Goal: Information Seeking & Learning: Learn about a topic

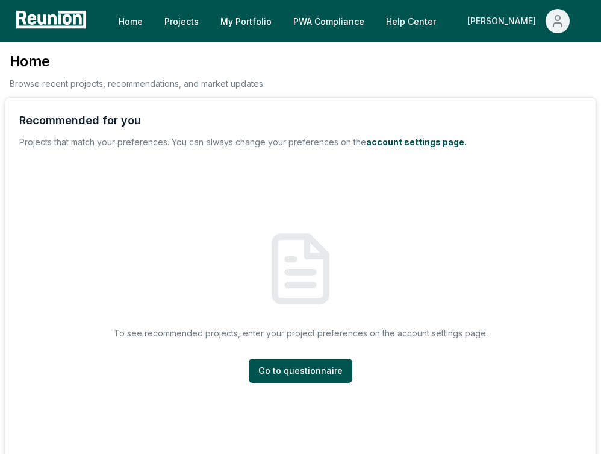
click at [542, 25] on button "[PERSON_NAME]" at bounding box center [519, 21] width 122 height 24
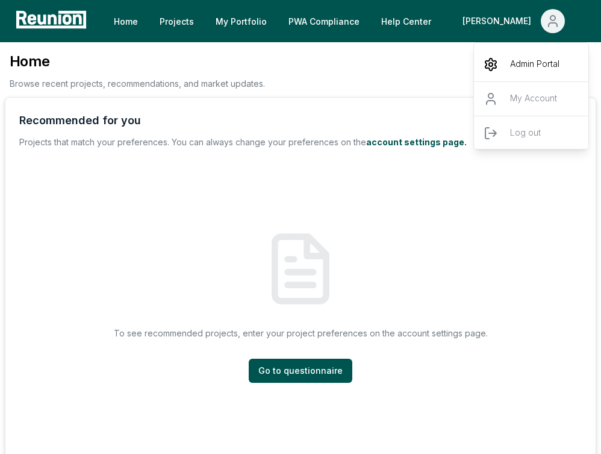
click at [526, 58] on p "Admin Portal" at bounding box center [534, 64] width 49 height 14
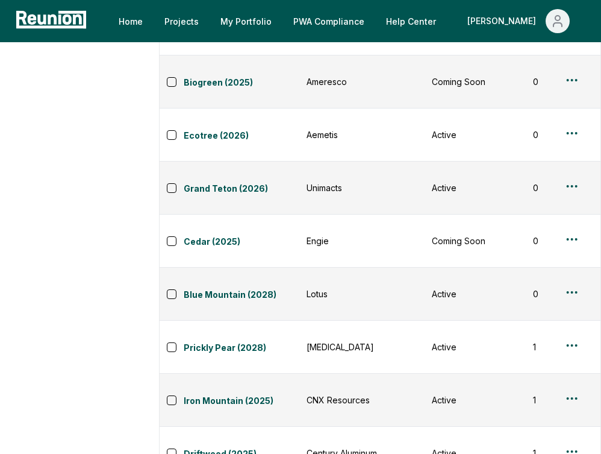
scroll to position [520, 0]
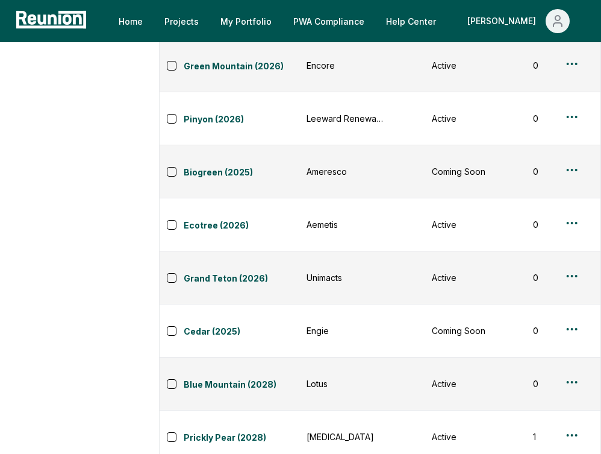
scroll to position [418, 0]
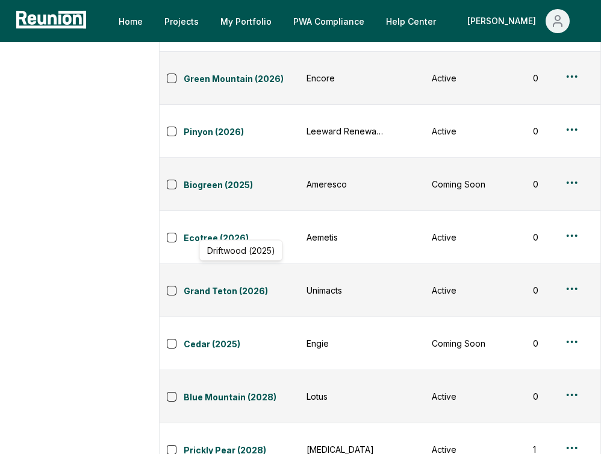
click at [233, 443] on link "Prickly Pear (2028)" at bounding box center [242, 450] width 116 height 14
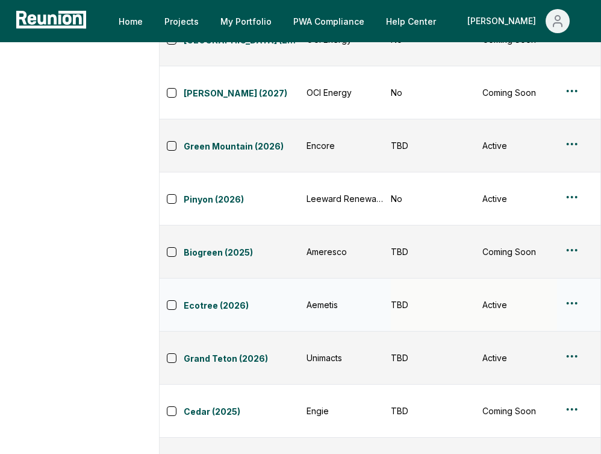
scroll to position [0, 0]
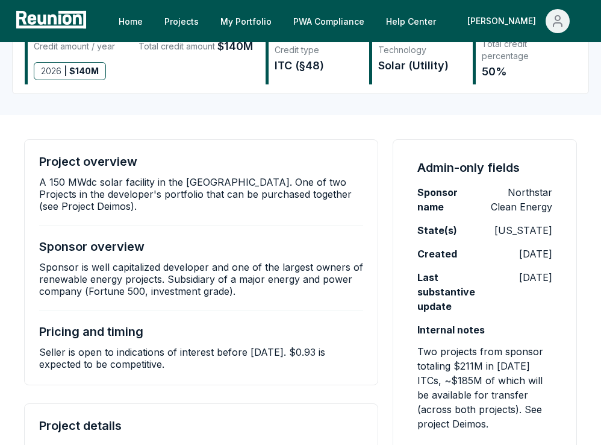
scroll to position [142, 0]
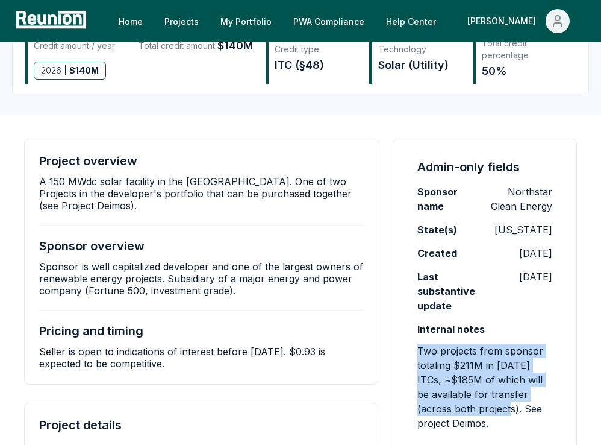
drag, startPoint x: 419, startPoint y: 349, endPoint x: 482, endPoint y: 410, distance: 87.7
click at [482, 410] on p "Two projects from sponsor totaling $211M in [DATE] ITCs, ~$185M of which will b…" at bounding box center [484, 386] width 135 height 87
copy p "Two projects from sponsor totaling $211M in [DATE] ITCs, ~$185M of which will b…"
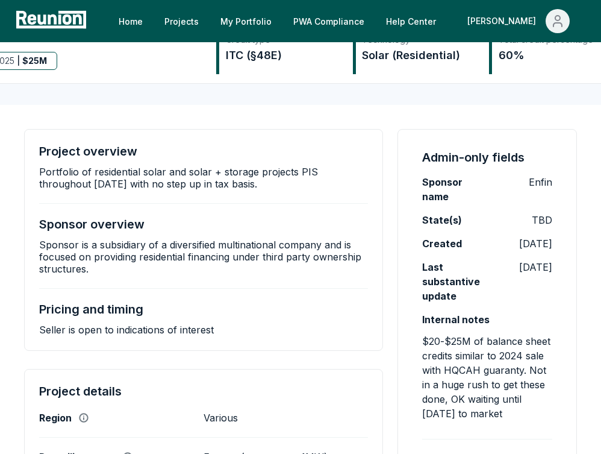
scroll to position [153, 0]
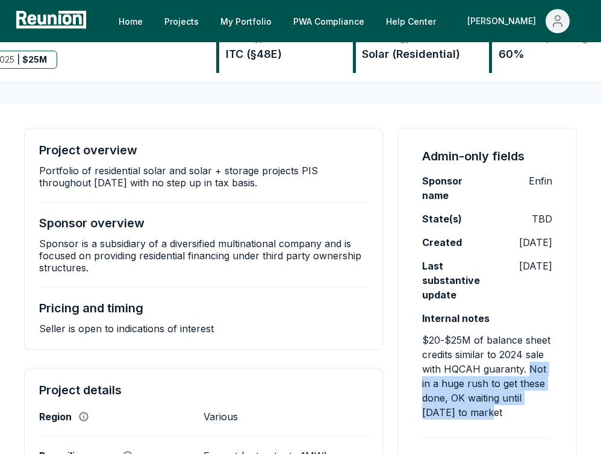
drag, startPoint x: 528, startPoint y: 371, endPoint x: 528, endPoint y: 408, distance: 37.3
click at [528, 408] on p "$20-$25M of balance sheet credits similar to 2024 sale with HQCAH guaranty. Not…" at bounding box center [487, 375] width 130 height 87
copy p "Not in a huge rush to get these done, OK waiting until 2026 to market"
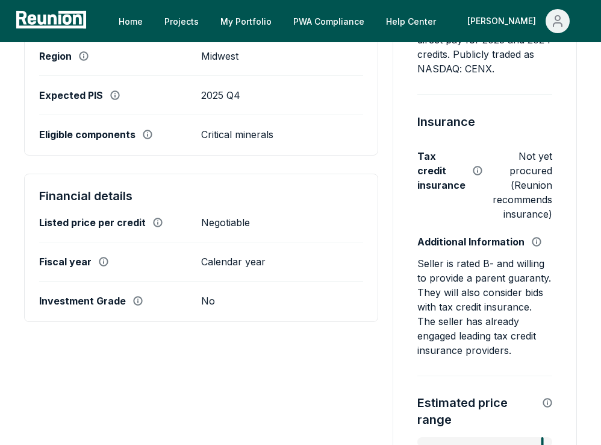
scroll to position [525, 0]
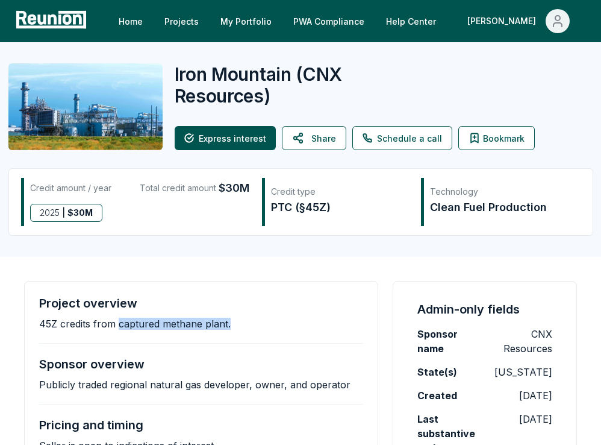
drag, startPoint x: 117, startPoint y: 325, endPoint x: 229, endPoint y: 323, distance: 112.0
click at [229, 323] on div "Project overview 45Z credits from captured methane plant." at bounding box center [201, 313] width 324 height 34
copy p "captured methane plant."
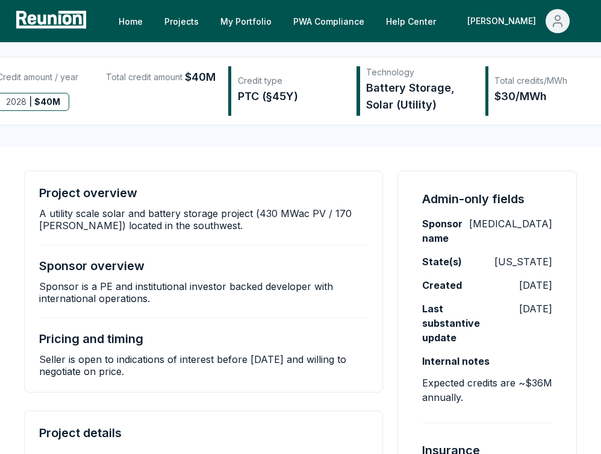
scroll to position [104, 0]
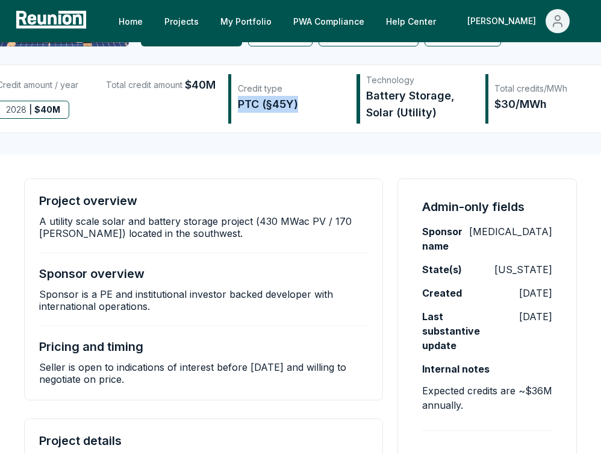
drag, startPoint x: 353, startPoint y: 111, endPoint x: 286, endPoint y: 111, distance: 66.9
click at [286, 111] on div "Credit type PTC (§45Y)" at bounding box center [292, 98] width 128 height 49
copy div "PTC (§45Y)"
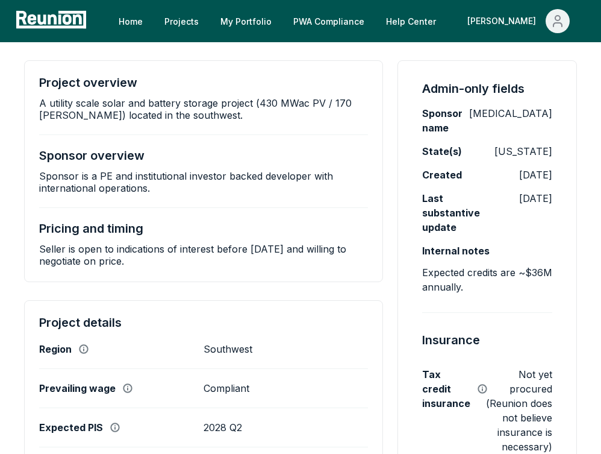
scroll to position [221, 0]
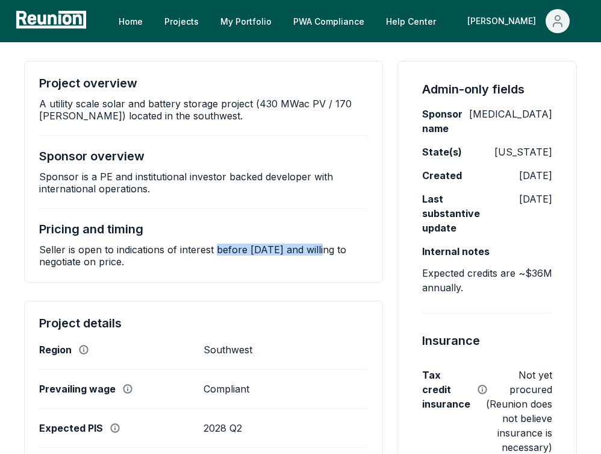
drag, startPoint x: 216, startPoint y: 267, endPoint x: 326, endPoint y: 263, distance: 109.7
click at [326, 263] on p "Seller is open to indications of interest before October 10, 2025 and willing t…" at bounding box center [203, 255] width 329 height 24
copy p "before October 10, 2025"
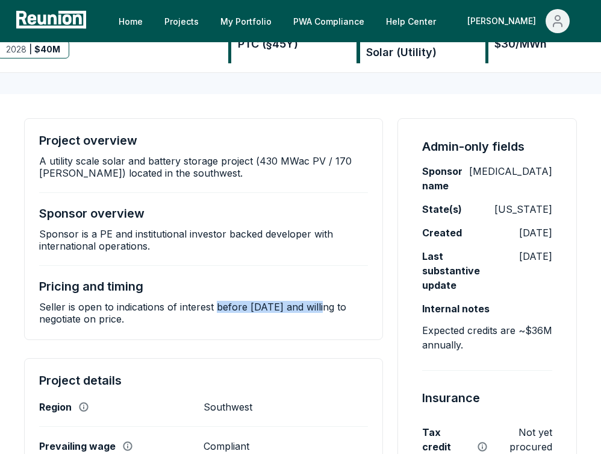
scroll to position [160, 0]
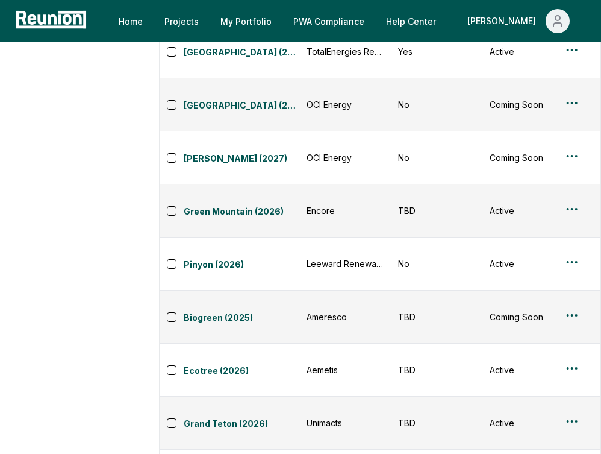
scroll to position [284, 0]
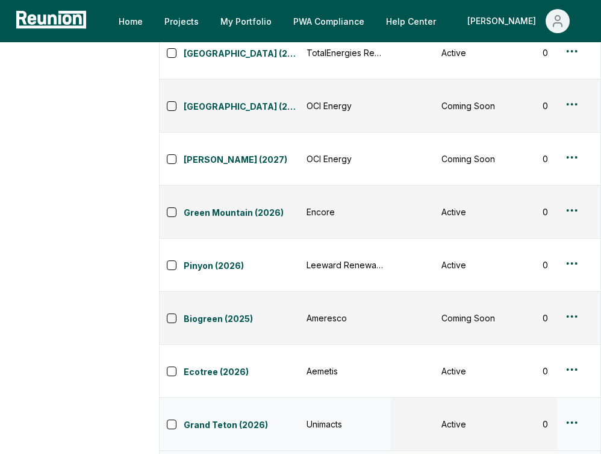
scroll to position [0, 0]
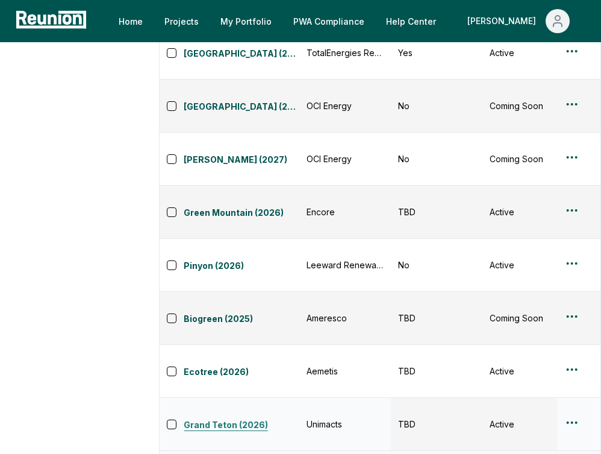
click at [225, 418] on link "Grand Teton (2026)" at bounding box center [242, 425] width 116 height 14
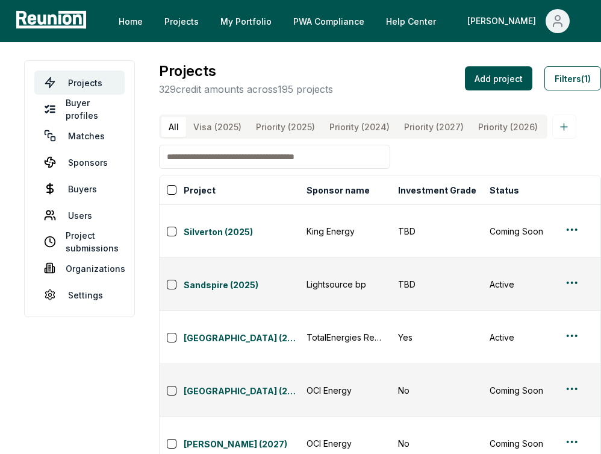
click at [282, 165] on input at bounding box center [274, 157] width 231 height 24
click at [278, 169] on input at bounding box center [274, 157] width 231 height 24
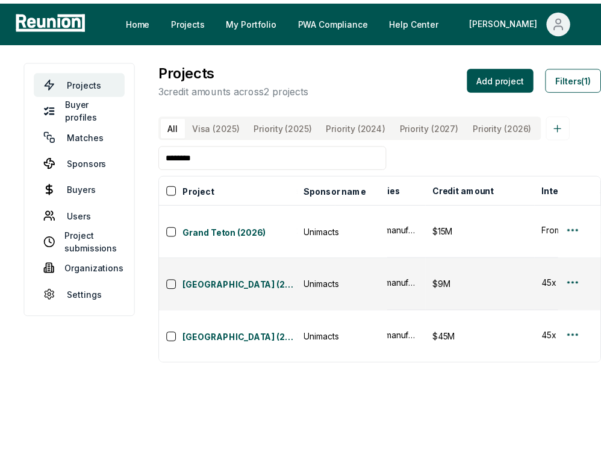
scroll to position [0, 436]
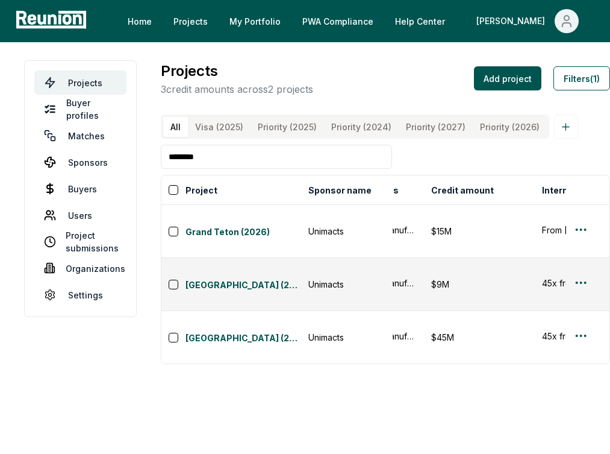
drag, startPoint x: 240, startPoint y: 164, endPoint x: 173, endPoint y: 163, distance: 67.5
click at [173, 163] on input "********" at bounding box center [276, 157] width 231 height 24
type input "*"
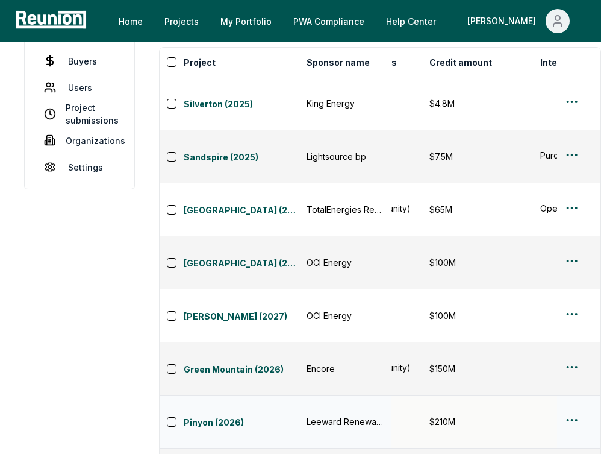
scroll to position [137, 0]
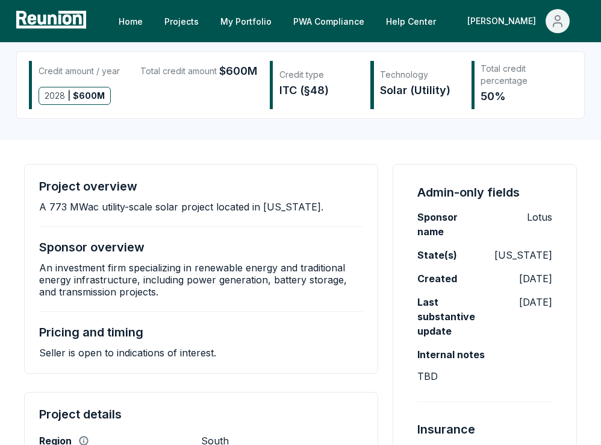
scroll to position [90, 0]
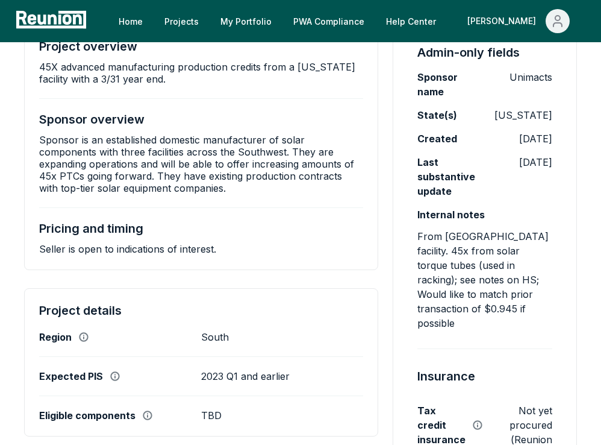
scroll to position [270, 0]
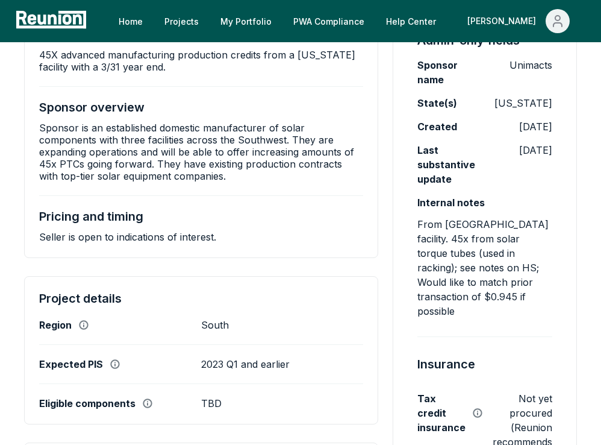
click at [438, 245] on p "From [GEOGRAPHIC_DATA] facility. 45x from solar torque tubes (used in racking);…" at bounding box center [484, 267] width 135 height 101
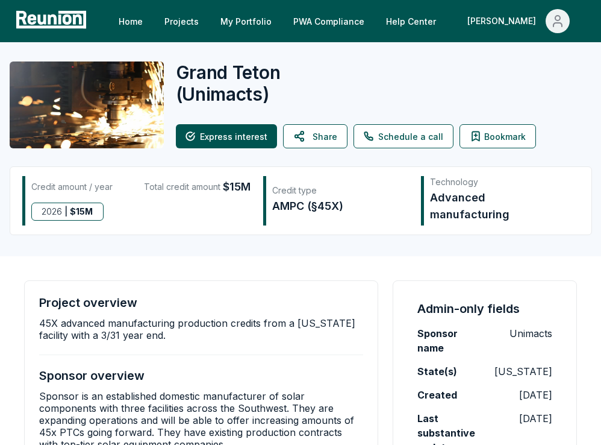
scroll to position [0, 0]
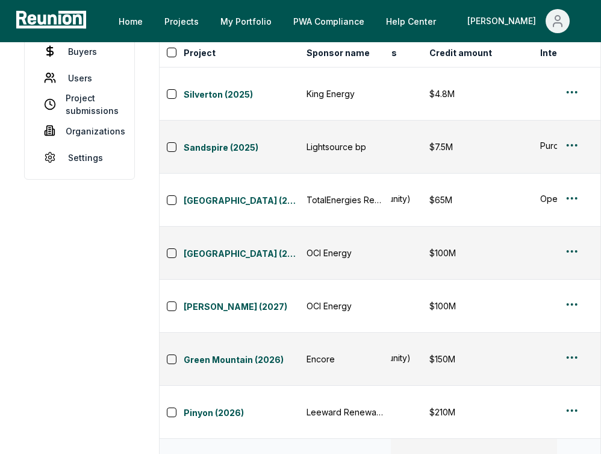
scroll to position [155, 0]
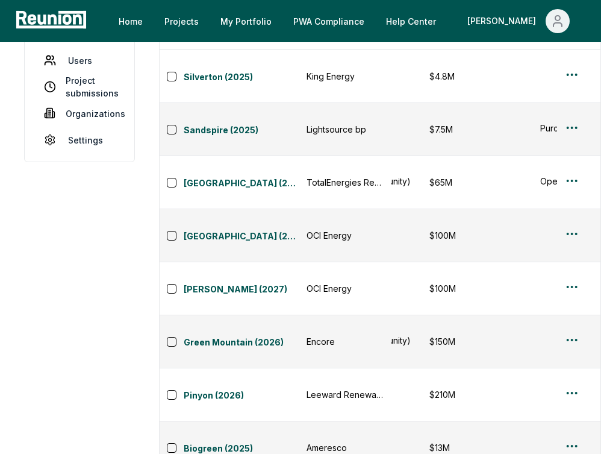
click at [213, 441] on link "Biogreen (2025)" at bounding box center [242, 448] width 116 height 14
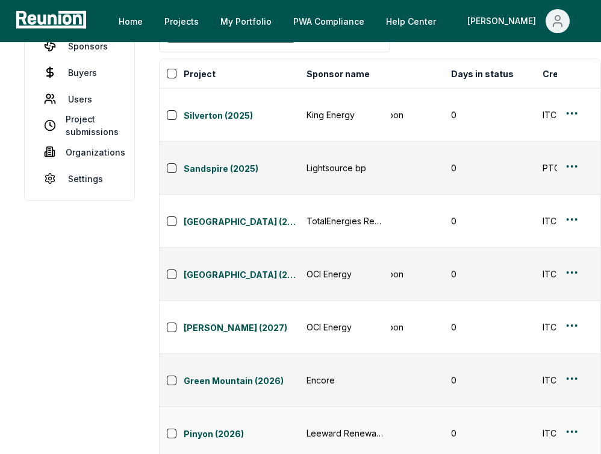
scroll to position [0, 0]
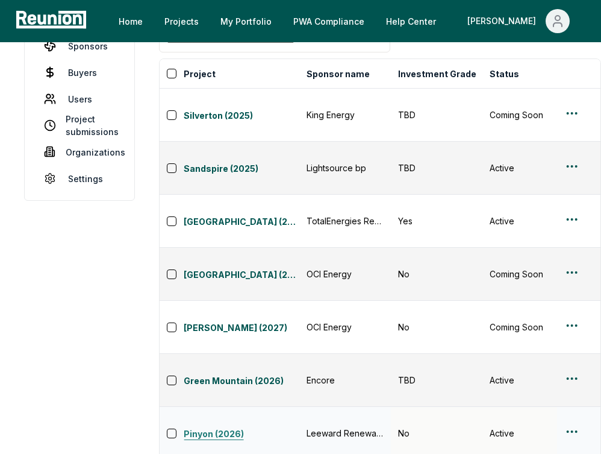
click at [208, 427] on link "Pinyon (2026)" at bounding box center [242, 434] width 116 height 14
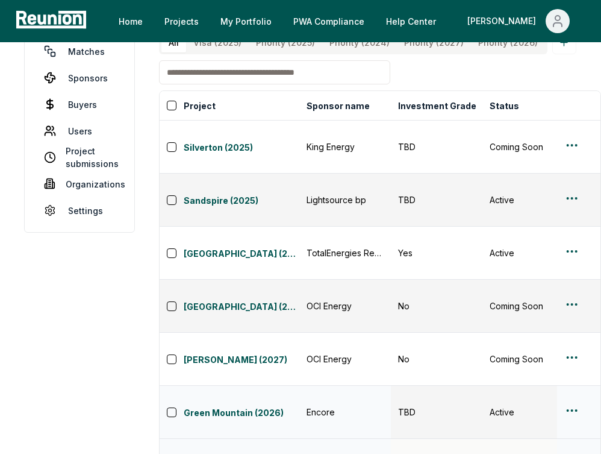
scroll to position [59, 0]
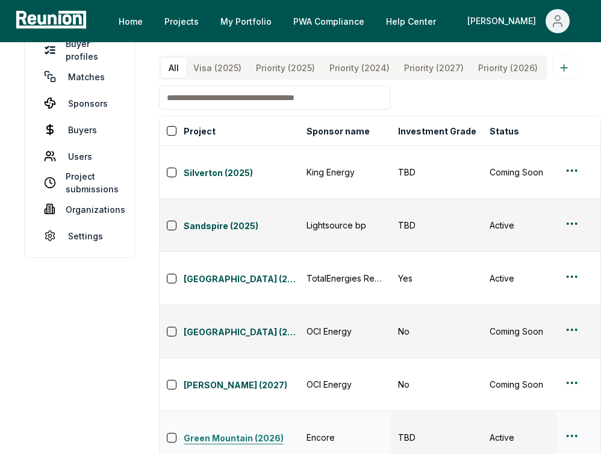
click at [237, 431] on link "Green Mountain (2026)" at bounding box center [242, 438] width 116 height 14
click at [242, 378] on link "Guadalupe (2027)" at bounding box center [242, 385] width 116 height 14
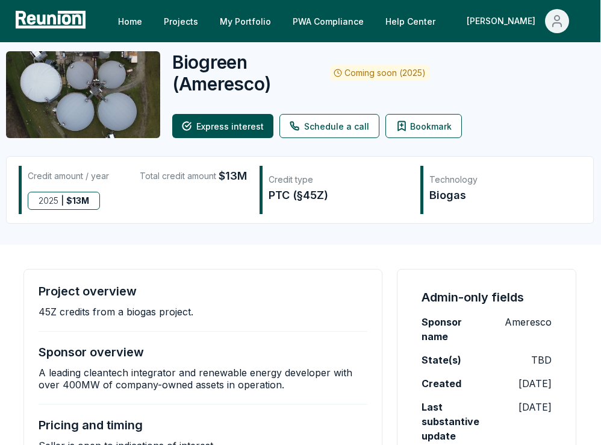
scroll to position [5, 0]
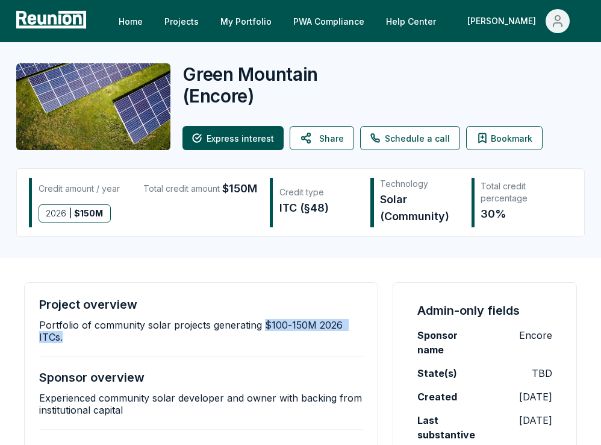
drag, startPoint x: 287, startPoint y: 343, endPoint x: 263, endPoint y: 323, distance: 31.3
click at [263, 323] on div "Project overview Portfolio of community solar projects generating $100-150M 202…" at bounding box center [201, 393] width 324 height 192
copy p "$100-150M 2026 ITCs."
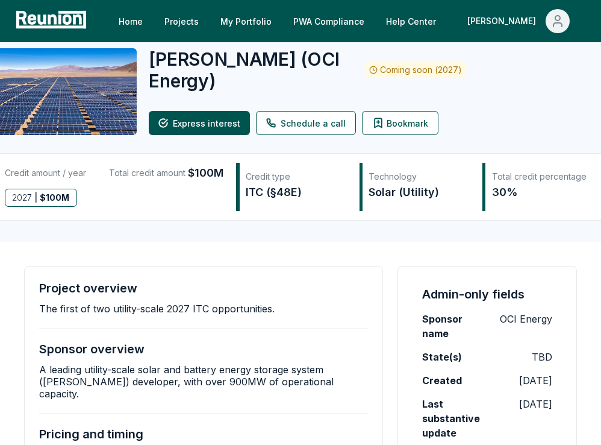
scroll to position [4, 0]
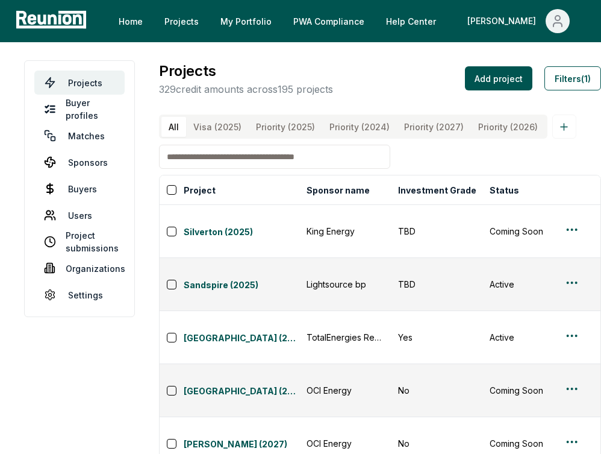
scroll to position [59, 0]
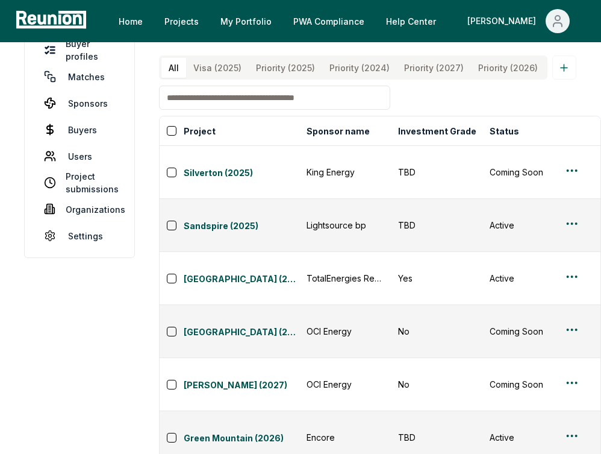
click at [269, 109] on input at bounding box center [274, 98] width 231 height 24
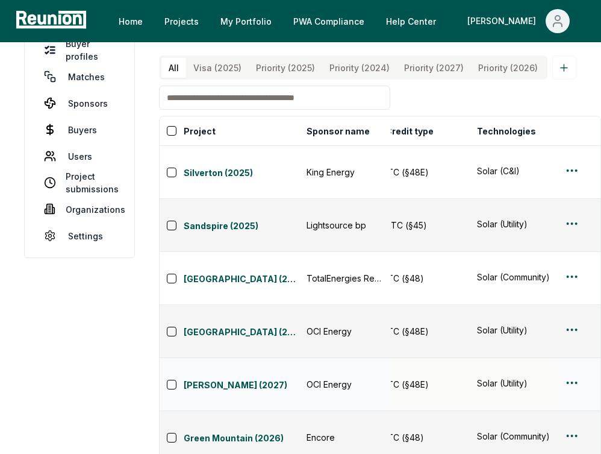
scroll to position [0, 335]
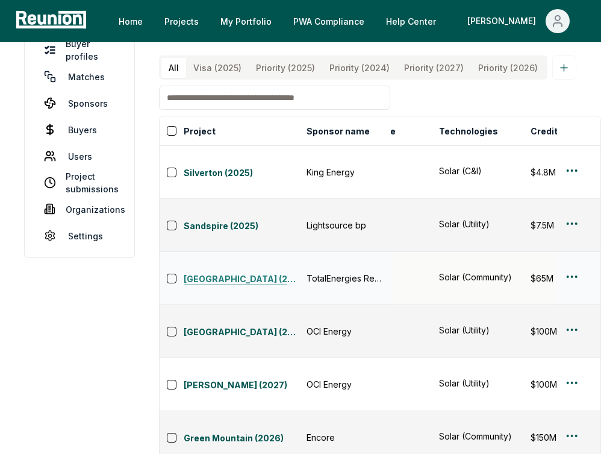
click at [223, 272] on link "Shady Grove (2025)" at bounding box center [242, 279] width 116 height 14
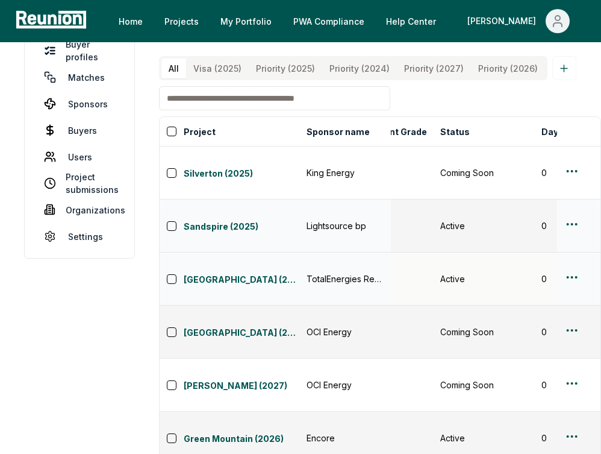
scroll to position [0, 0]
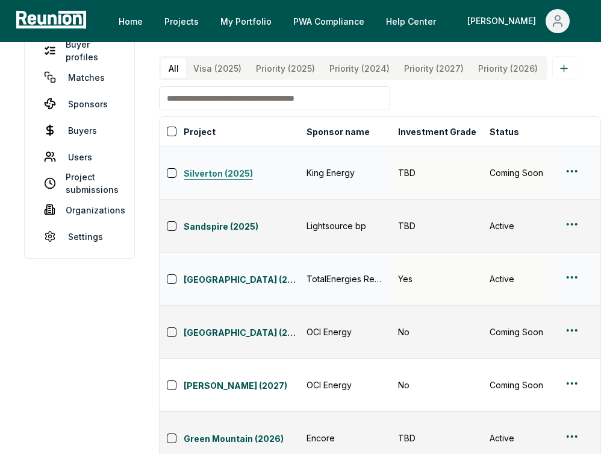
click at [196, 172] on link "Silverton (2025)" at bounding box center [242, 174] width 116 height 14
click at [236, 99] on input at bounding box center [274, 98] width 231 height 24
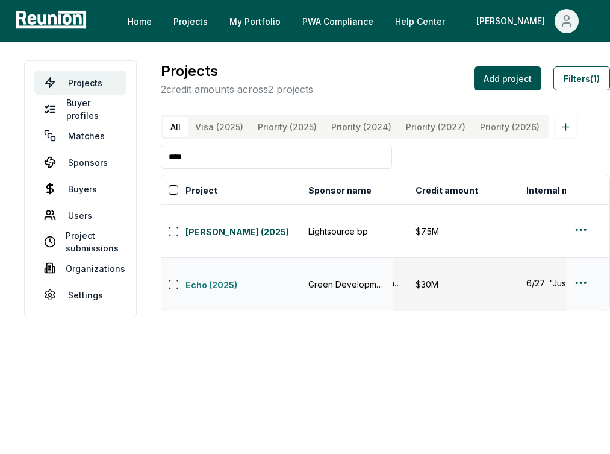
scroll to position [0, 443]
type input "****"
click at [223, 278] on link "Echo (2025)" at bounding box center [244, 285] width 116 height 14
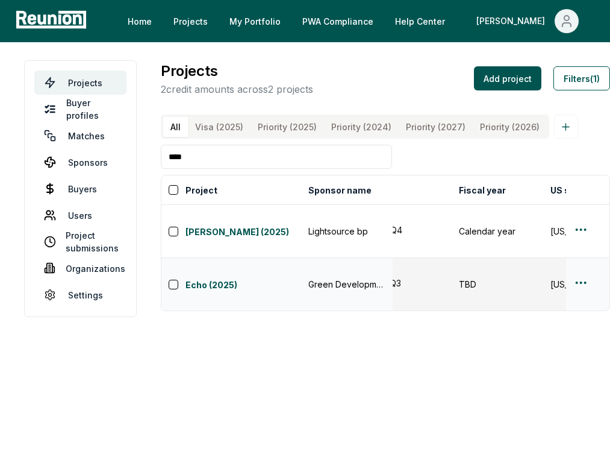
scroll to position [0, 725]
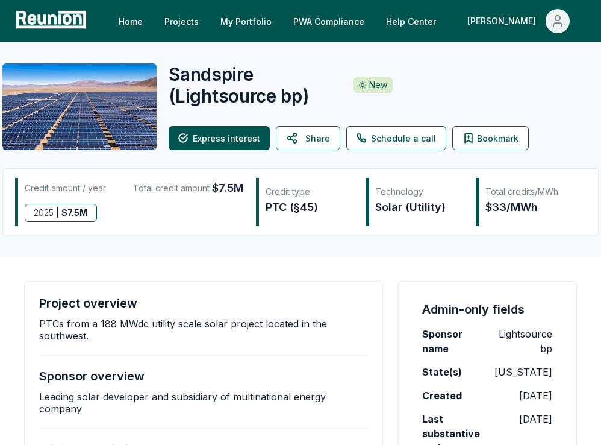
drag, startPoint x: 211, startPoint y: 189, endPoint x: 244, endPoint y: 190, distance: 33.1
click at [244, 190] on div "Credit amount / year Total credit amount $7.5M 2025 | $ 7.5M" at bounding box center [135, 202] width 241 height 48
drag, startPoint x: 240, startPoint y: 190, endPoint x: 213, endPoint y: 190, distance: 27.7
click at [213, 190] on span "$7.5M" at bounding box center [227, 187] width 31 height 17
copy span "$7.5M"
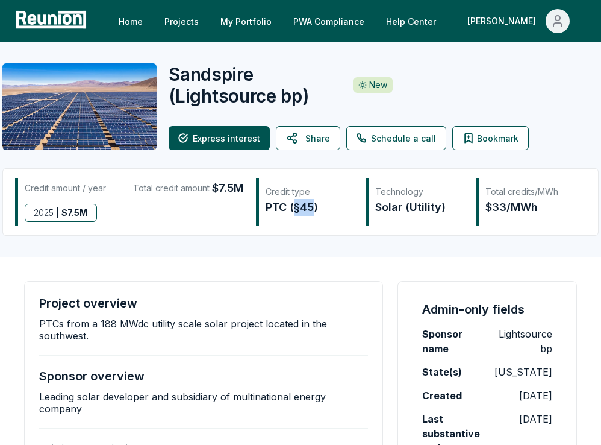
drag, startPoint x: 294, startPoint y: 210, endPoint x: 311, endPoint y: 209, distance: 17.5
click at [311, 209] on div "PTC (§45)" at bounding box center [310, 207] width 88 height 17
copy div "§45"
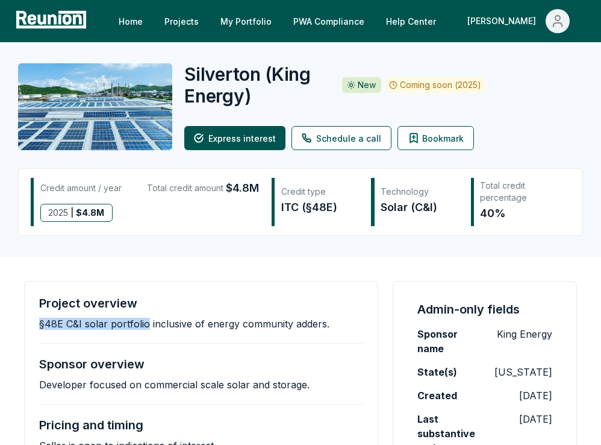
drag, startPoint x: 29, startPoint y: 324, endPoint x: 146, endPoint y: 325, distance: 116.9
click at [146, 325] on div "Project overview §48E C&I solar portfolio inclusive of energy community adders.…" at bounding box center [201, 374] width 354 height 186
copy p "§48E C&I solar portfolio"
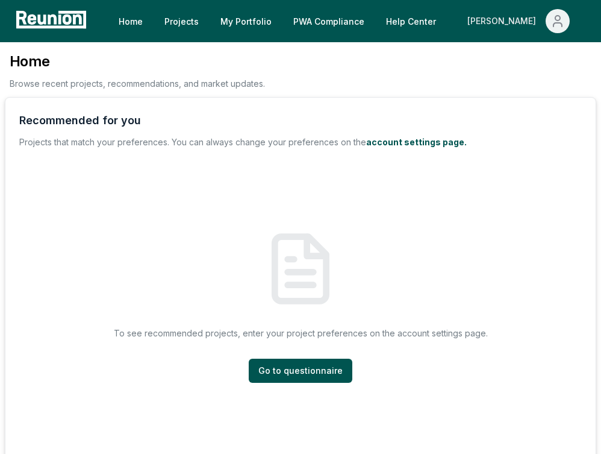
click at [525, 27] on div "[PERSON_NAME]" at bounding box center [503, 21] width 73 height 24
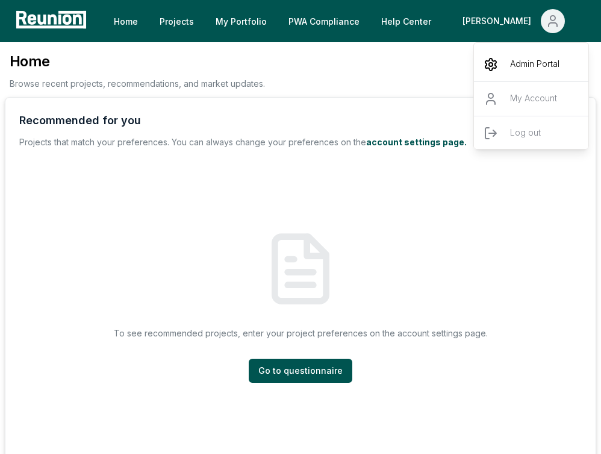
click at [508, 65] on div "Admin Portal" at bounding box center [532, 65] width 116 height 34
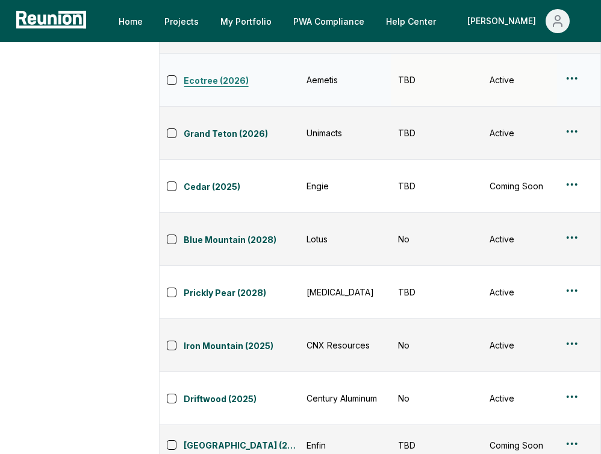
scroll to position [576, 0]
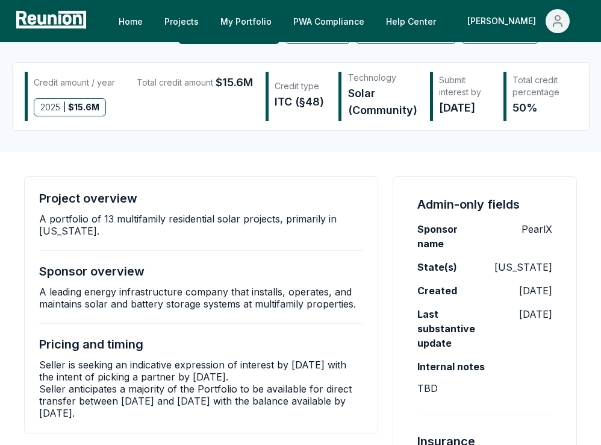
scroll to position [125, 0]
